Goal: Book appointment/travel/reservation

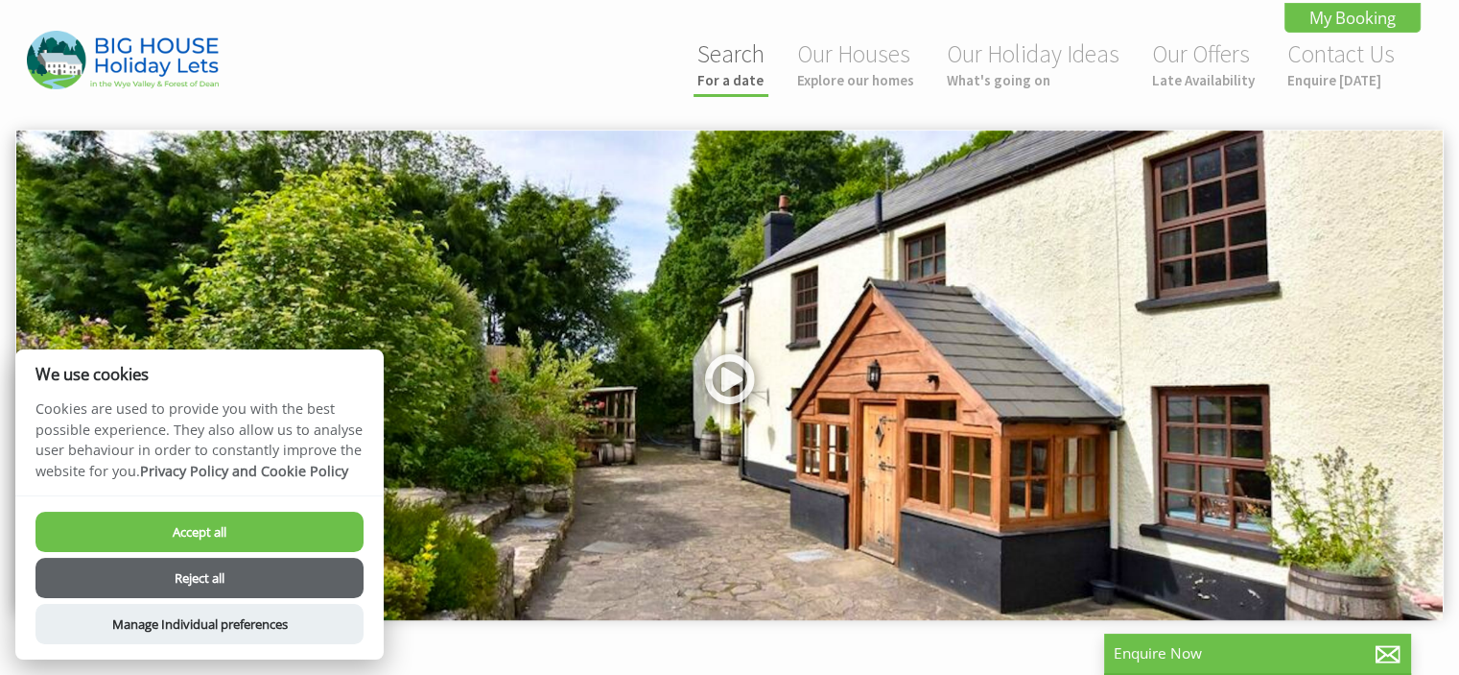
click at [708, 68] on link "Search For a date" at bounding box center [731, 63] width 67 height 51
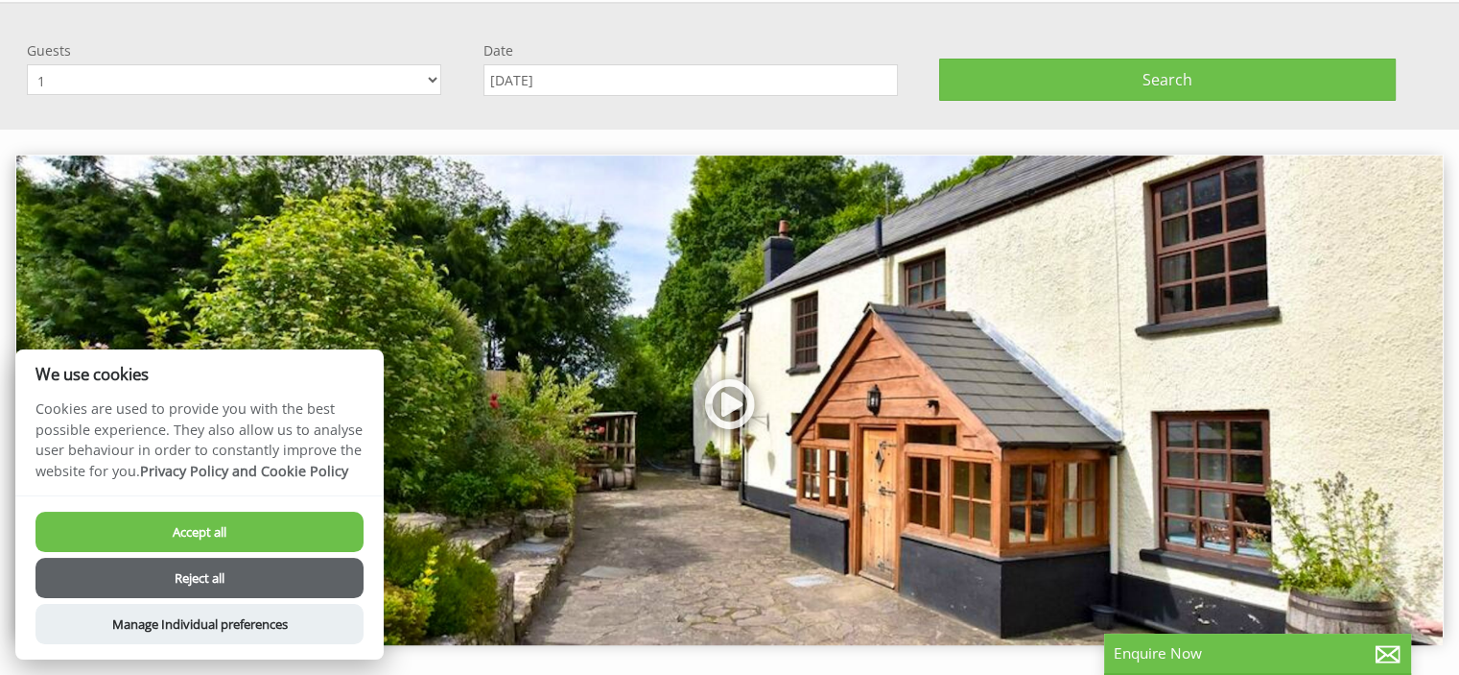
scroll to position [129, 0]
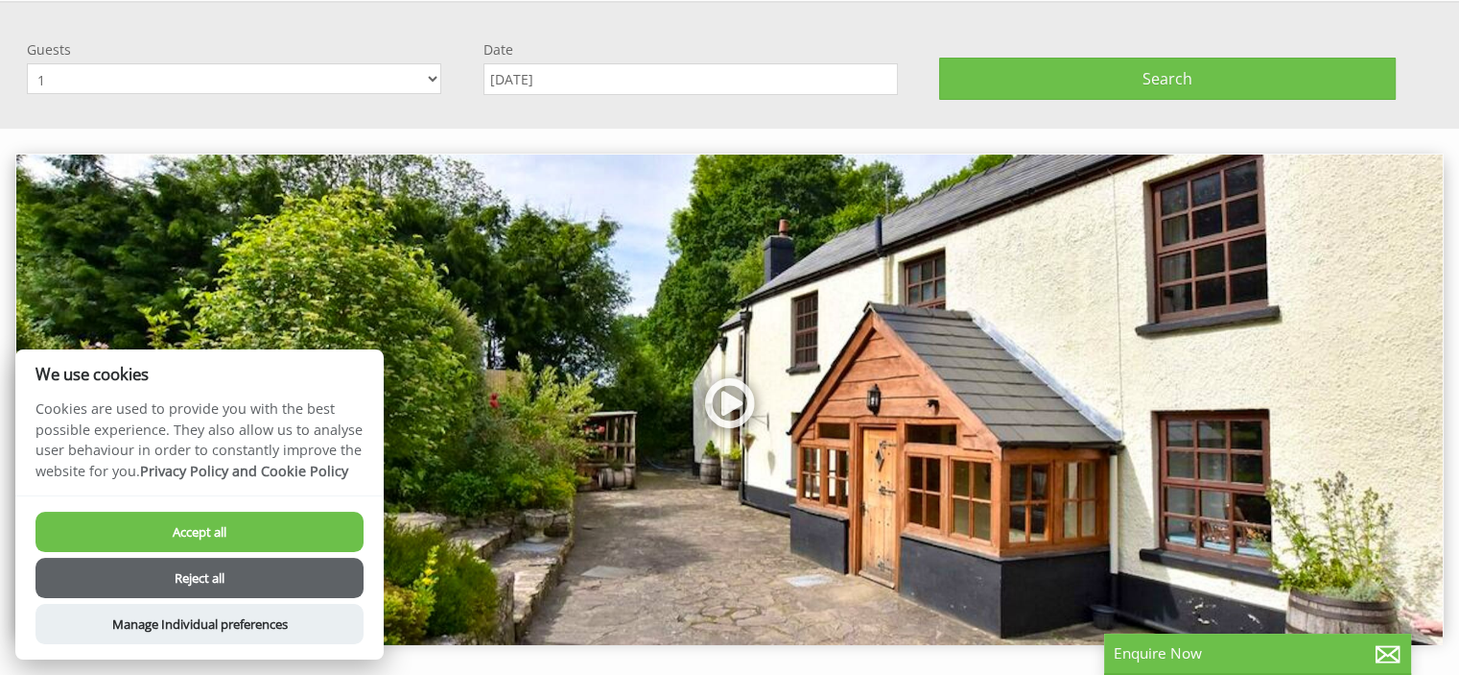
click at [432, 69] on select "1 2 3 4 5 6 7 8 9 10 11 12 13 14 15 16 17 18 19 20 21 22 23 24 25 26 27 28 29 3…" at bounding box center [234, 78] width 415 height 31
select select "19"
click at [27, 63] on select "1 2 3 4 5 6 7 8 9 10 11 12 13 14 15 16 17 18 19 20 21 22 23 24 25 26 27 28 29 3…" at bounding box center [234, 78] width 415 height 31
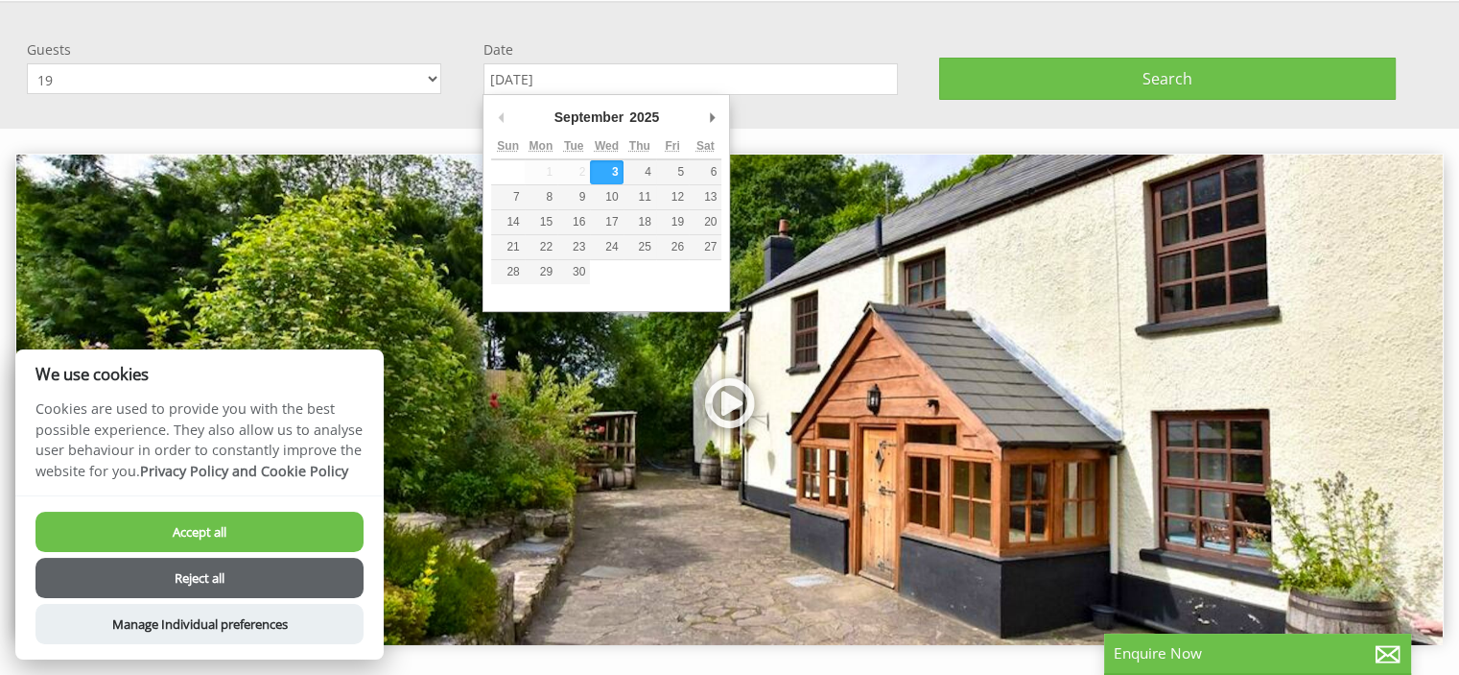
click at [610, 76] on input "[DATE]" at bounding box center [691, 79] width 415 height 32
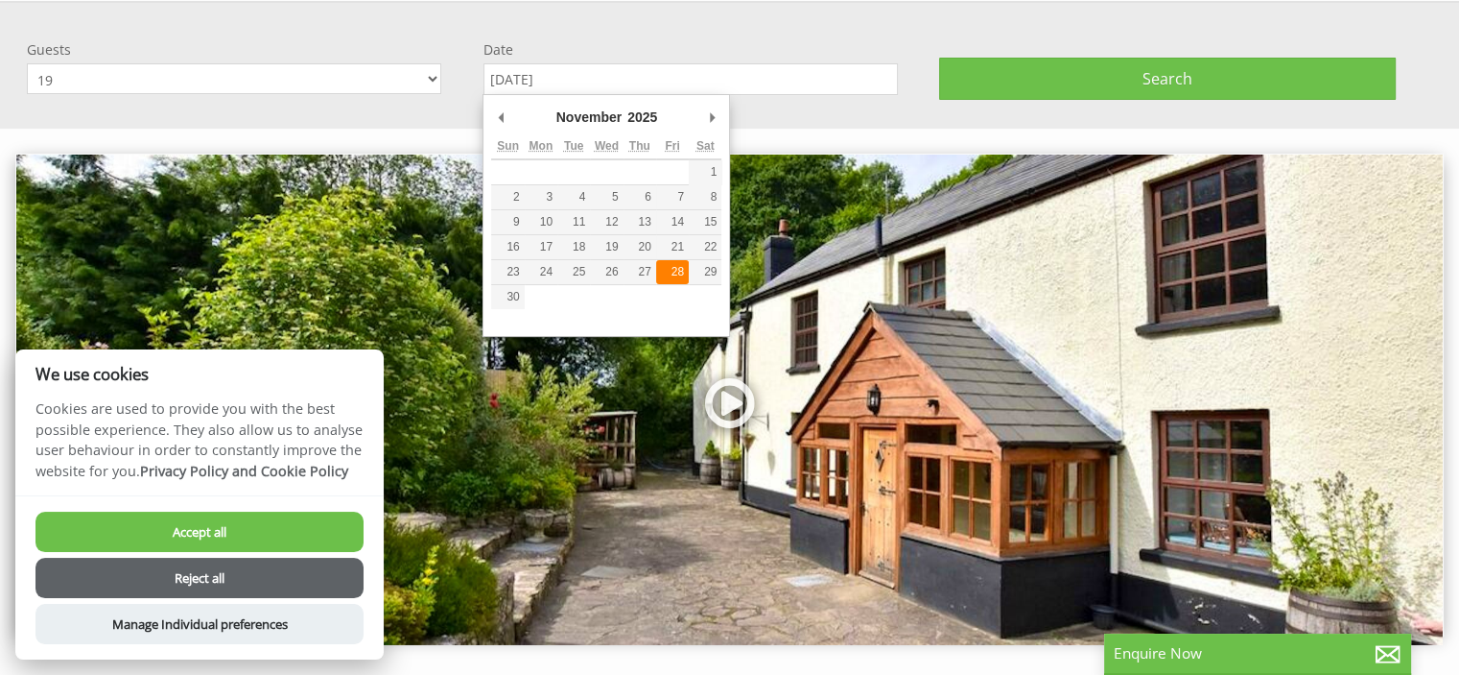
type input "[DATE]"
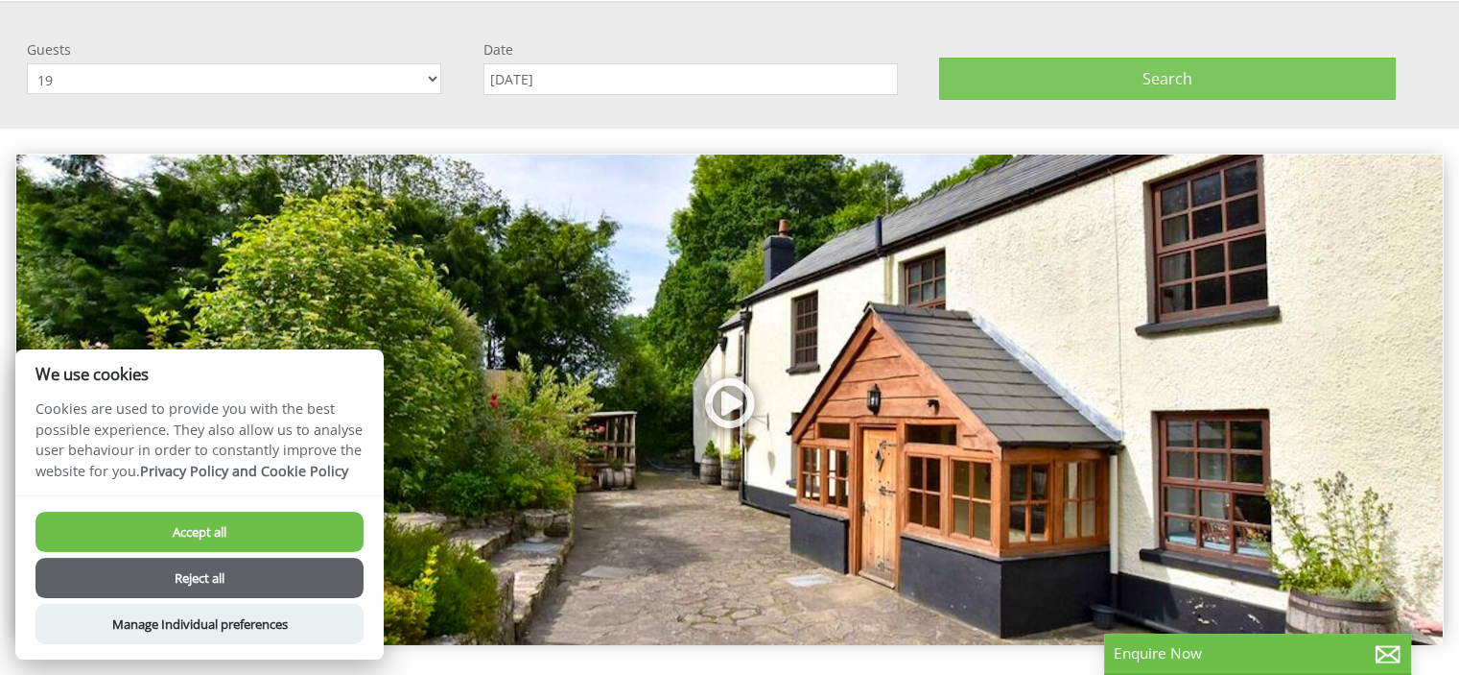
click at [1048, 83] on button "Search" at bounding box center [1167, 79] width 457 height 42
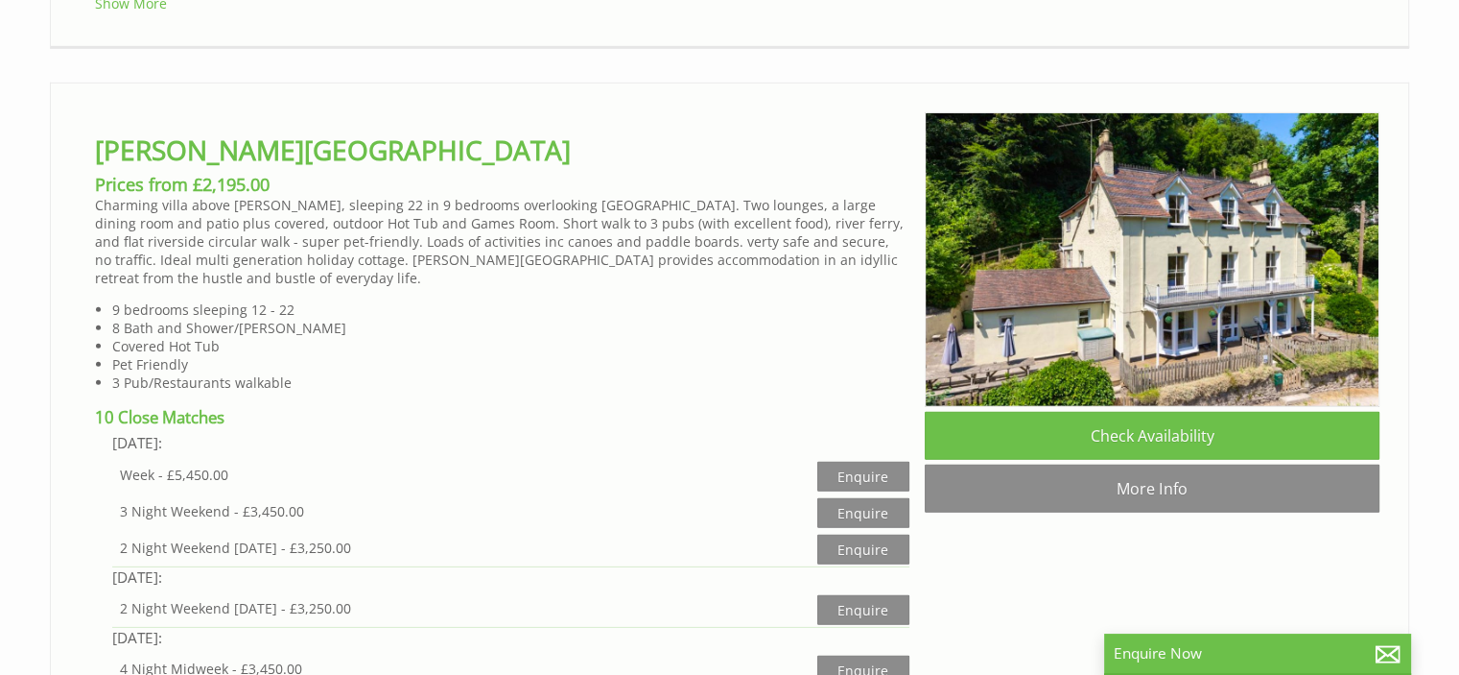
scroll to position [5827, 0]
